Goal: Transaction & Acquisition: Obtain resource

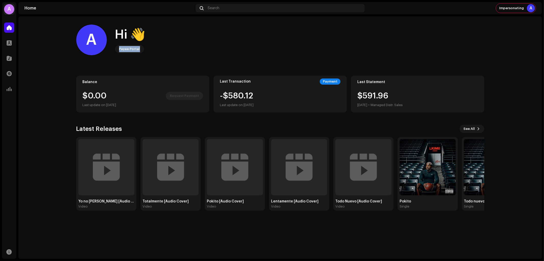
drag, startPoint x: 119, startPoint y: 49, endPoint x: 145, endPoint y: 52, distance: 26.4
click at [142, 50] on div "Payee Portal" at bounding box center [129, 49] width 29 height 8
click at [198, 61] on home-user "A Hi 👋 Payee Portal" at bounding box center [280, 44] width 408 height 39
click at [7, 42] on span at bounding box center [9, 43] width 5 height 4
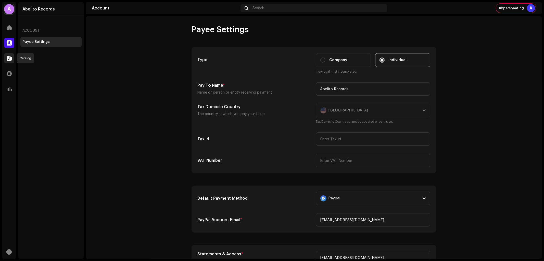
click at [8, 58] on span at bounding box center [9, 58] width 5 height 4
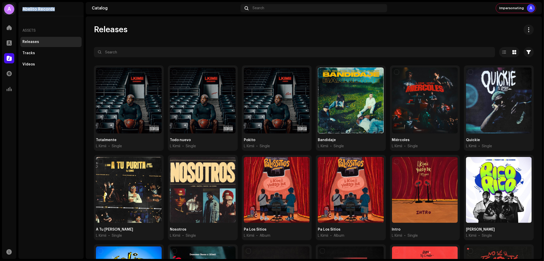
drag, startPoint x: 22, startPoint y: 9, endPoint x: 56, endPoint y: 10, distance: 34.7
click at [56, 10] on div "Abelito Records" at bounding box center [50, 9] width 65 height 14
click at [167, 40] on div "Releases Selected 0 Options Filters Distribution status Never Distributed Proce…" at bounding box center [314, 230] width 457 height 411
click at [36, 65] on div "Videos" at bounding box center [50, 64] width 57 height 4
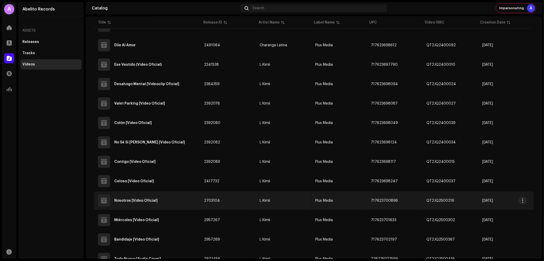
scroll to position [284, 0]
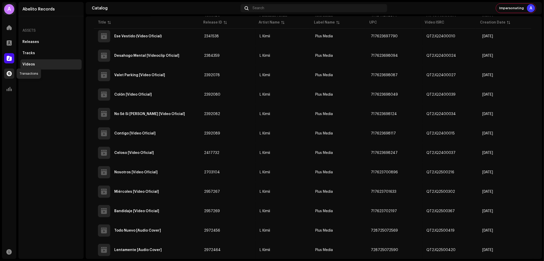
click at [7, 71] on span at bounding box center [9, 73] width 5 height 4
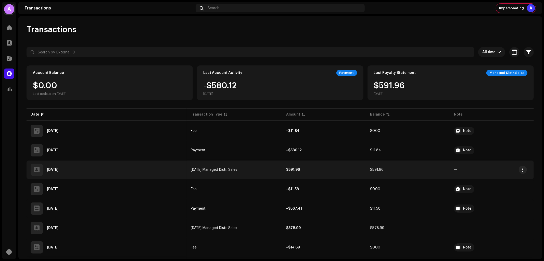
click at [230, 169] on span "[DATE] Managed Distr. Sales" at bounding box center [214, 170] width 46 height 4
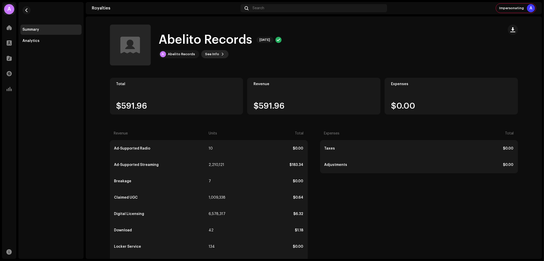
click at [208, 55] on span "See Info" at bounding box center [212, 54] width 14 height 10
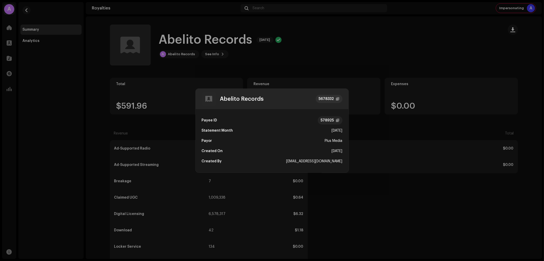
drag, startPoint x: 326, startPoint y: 130, endPoint x: 343, endPoint y: 131, distance: 16.3
click at [343, 131] on div "[DATE]" at bounding box center [337, 130] width 11 height 10
drag, startPoint x: 300, startPoint y: 162, endPoint x: 348, endPoint y: 161, distance: 48.0
click at [348, 161] on div "Payee ID 578925 Statement Month [DATE] Payor Plus Media Created On [DATE] Creat…" at bounding box center [272, 140] width 153 height 63
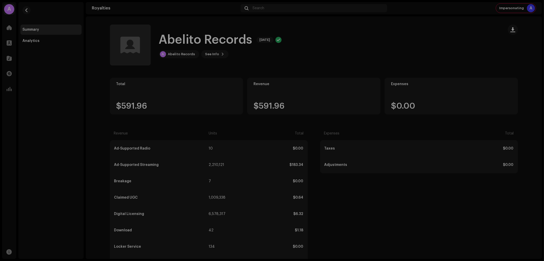
click at [374, 123] on div "Abelito Records 5678332 Payee ID 578925 Statement Month [DATE] Payor Plus Media…" at bounding box center [272, 130] width 544 height 261
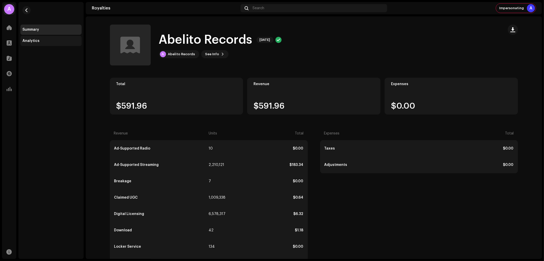
click at [39, 40] on div "Analytics" at bounding box center [30, 41] width 17 height 4
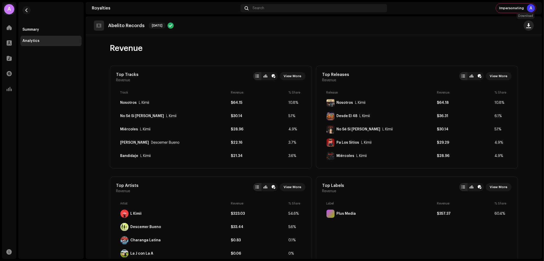
click at [527, 27] on span "button" at bounding box center [529, 25] width 5 height 4
click at [496, 37] on span "Download summary" at bounding box center [497, 38] width 35 height 4
click at [527, 26] on span "button" at bounding box center [529, 25] width 5 height 4
click at [502, 47] on span "Download details" at bounding box center [495, 48] width 31 height 4
click at [84, 167] on div "A Abelito Records Home Profile Catalog Transactions Analytics Resources Summary…" at bounding box center [272, 130] width 544 height 261
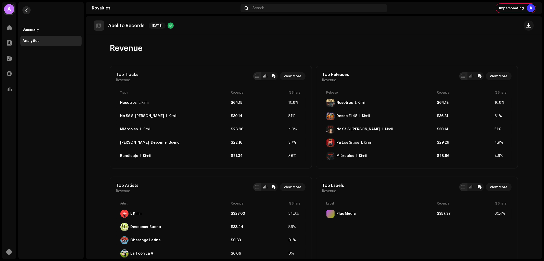
click at [27, 11] on span "button" at bounding box center [27, 10] width 4 height 4
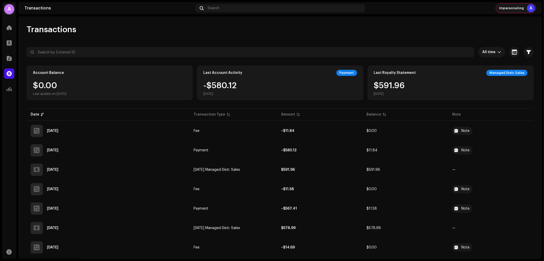
click at [508, 7] on span "Impersonating" at bounding box center [512, 8] width 25 height 4
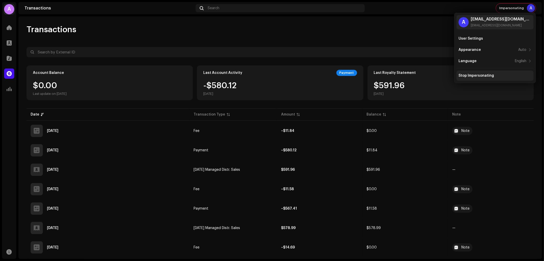
click at [470, 78] on div "Stop Impersonating" at bounding box center [495, 75] width 77 height 10
